Goal: Share content

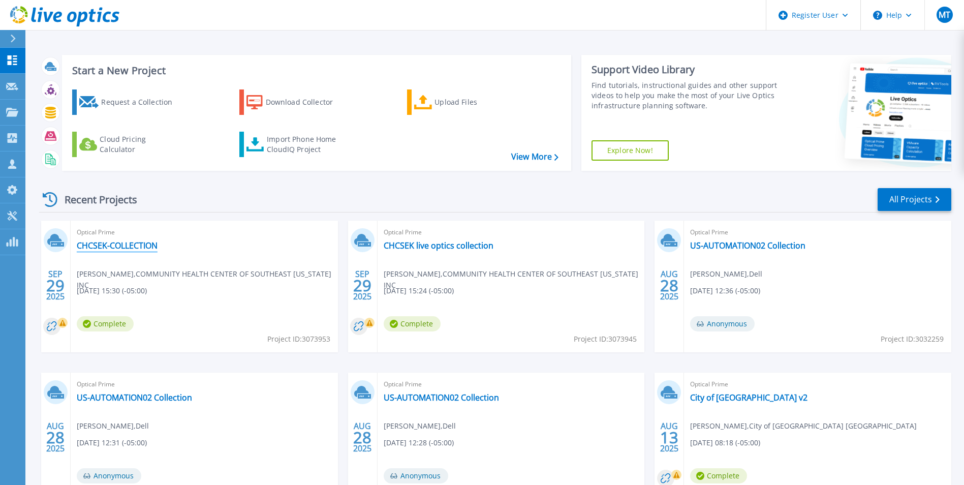
click at [146, 245] on link "CHCSEK-COLLECTION" at bounding box center [117, 245] width 81 height 10
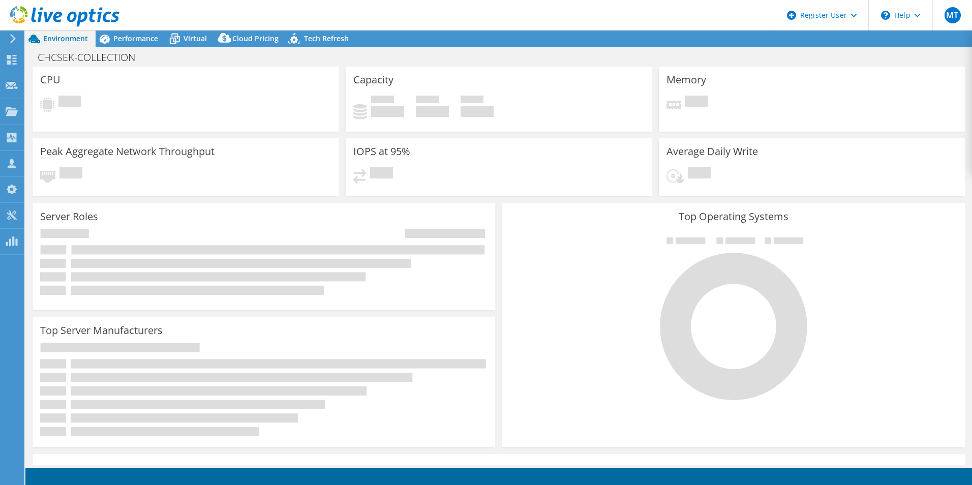
select select "USD"
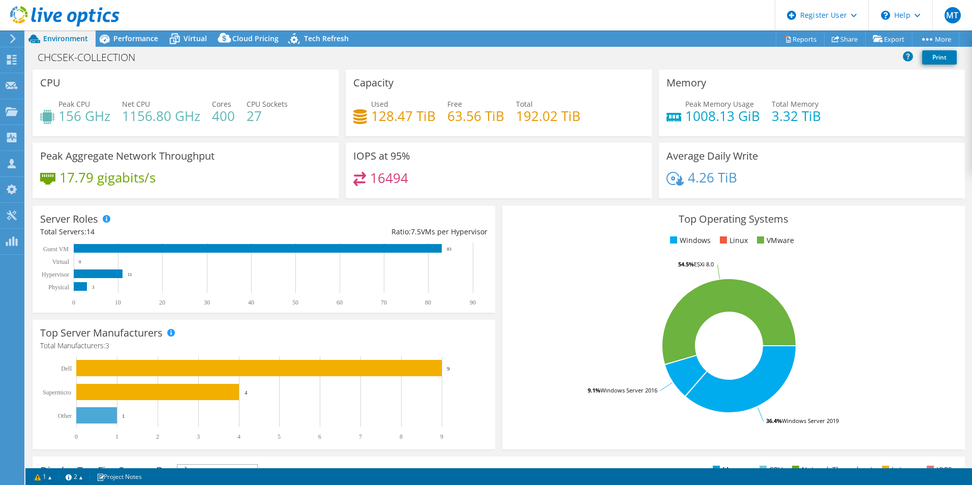
click at [499, 204] on div "Top Operating Systems Windows Linux VMware 36.4% Windows Server 2019 9.1% Windo…" at bounding box center [734, 327] width 470 height 251
click at [544, 397] on rect at bounding box center [729, 346] width 438 height 178
click at [832, 38] on icon at bounding box center [836, 39] width 8 height 8
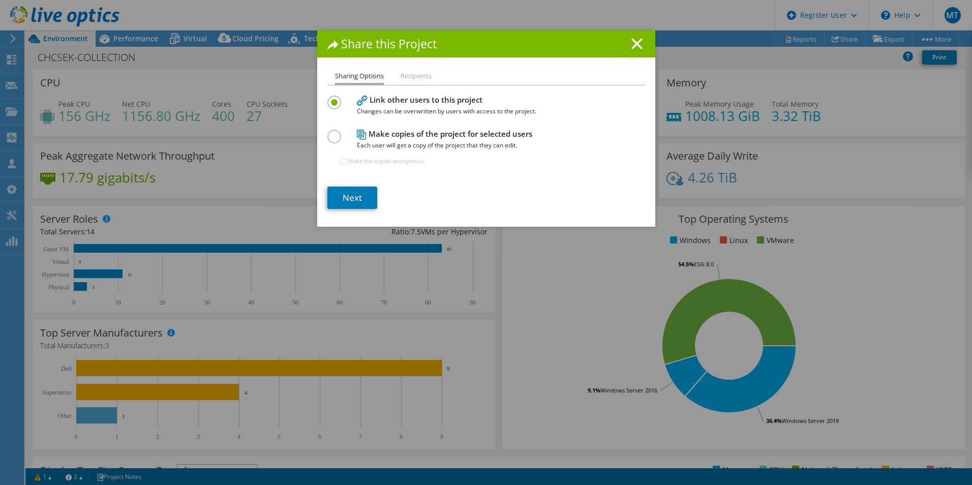
click at [335, 132] on label at bounding box center [336, 131] width 18 height 3
click at [0, 0] on input "radio" at bounding box center [0, 0] width 0 height 0
click at [334, 98] on label at bounding box center [336, 97] width 18 height 3
click at [0, 0] on input "radio" at bounding box center [0, 0] width 0 height 0
click at [347, 198] on link "Next" at bounding box center [352, 198] width 50 height 22
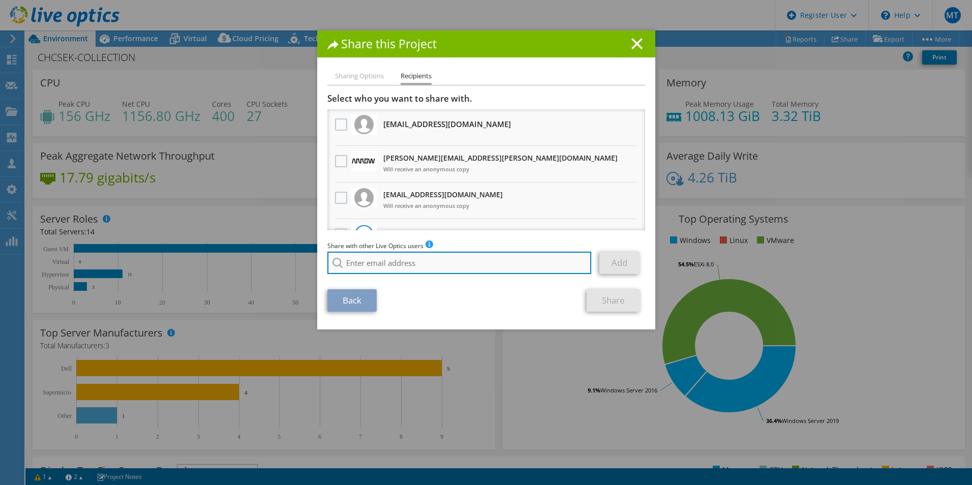
click at [373, 268] on input "search" at bounding box center [459, 263] width 264 height 22
paste input "[EMAIL_ADDRESS][DOMAIN_NAME]"
type input "[EMAIL_ADDRESS][DOMAIN_NAME]"
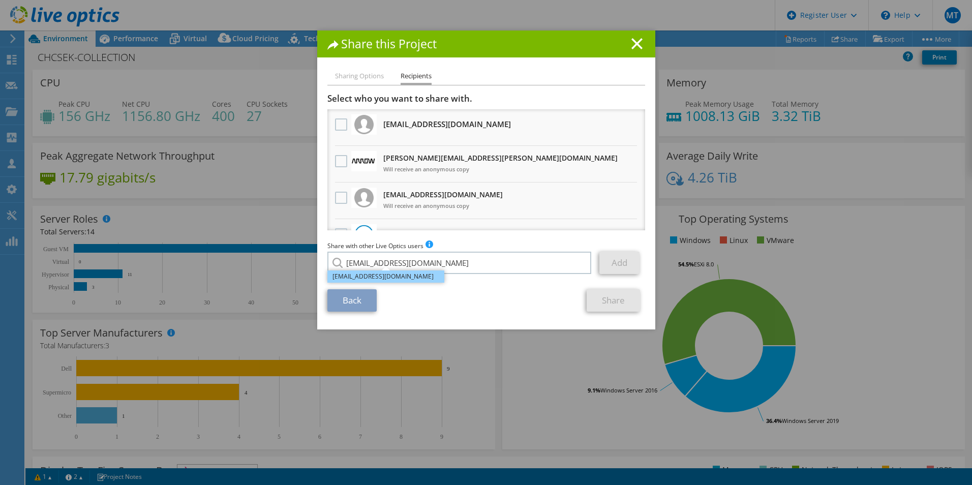
click at [401, 271] on li "[EMAIL_ADDRESS][DOMAIN_NAME]" at bounding box center [385, 276] width 117 height 12
click at [617, 264] on link "Add" at bounding box center [619, 263] width 40 height 22
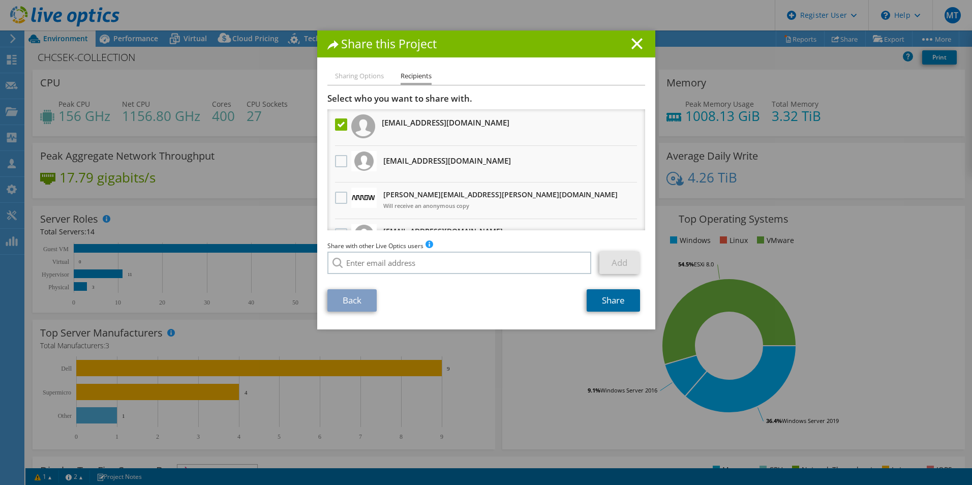
click at [622, 307] on link "Share" at bounding box center [613, 300] width 53 height 22
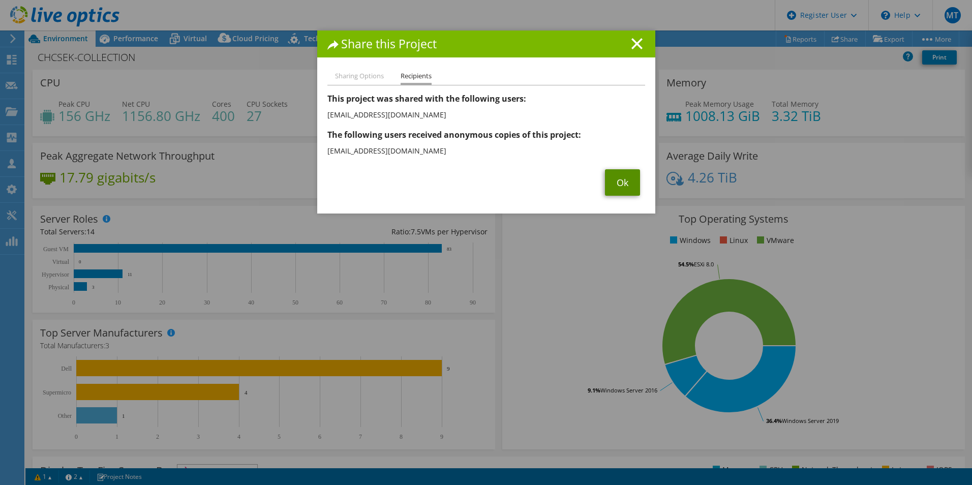
click at [621, 176] on link "Ok" at bounding box center [622, 182] width 35 height 26
